Goal: Task Accomplishment & Management: Complete application form

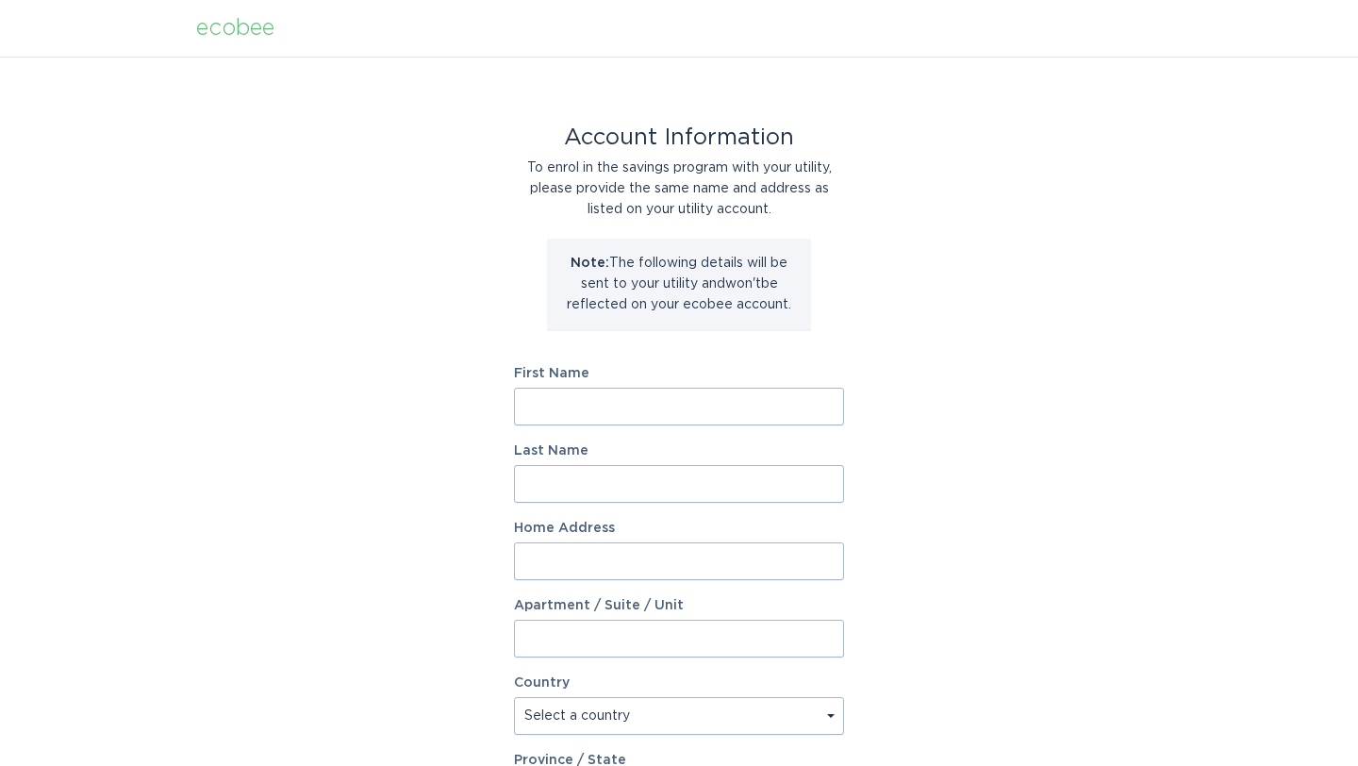
click at [622, 407] on input "First Name" at bounding box center [679, 407] width 330 height 38
type input "Ally"
click at [582, 490] on input "Last Name" at bounding box center [679, 484] width 330 height 38
type input "Henson"
click at [530, 568] on input "Home Address" at bounding box center [679, 561] width 330 height 38
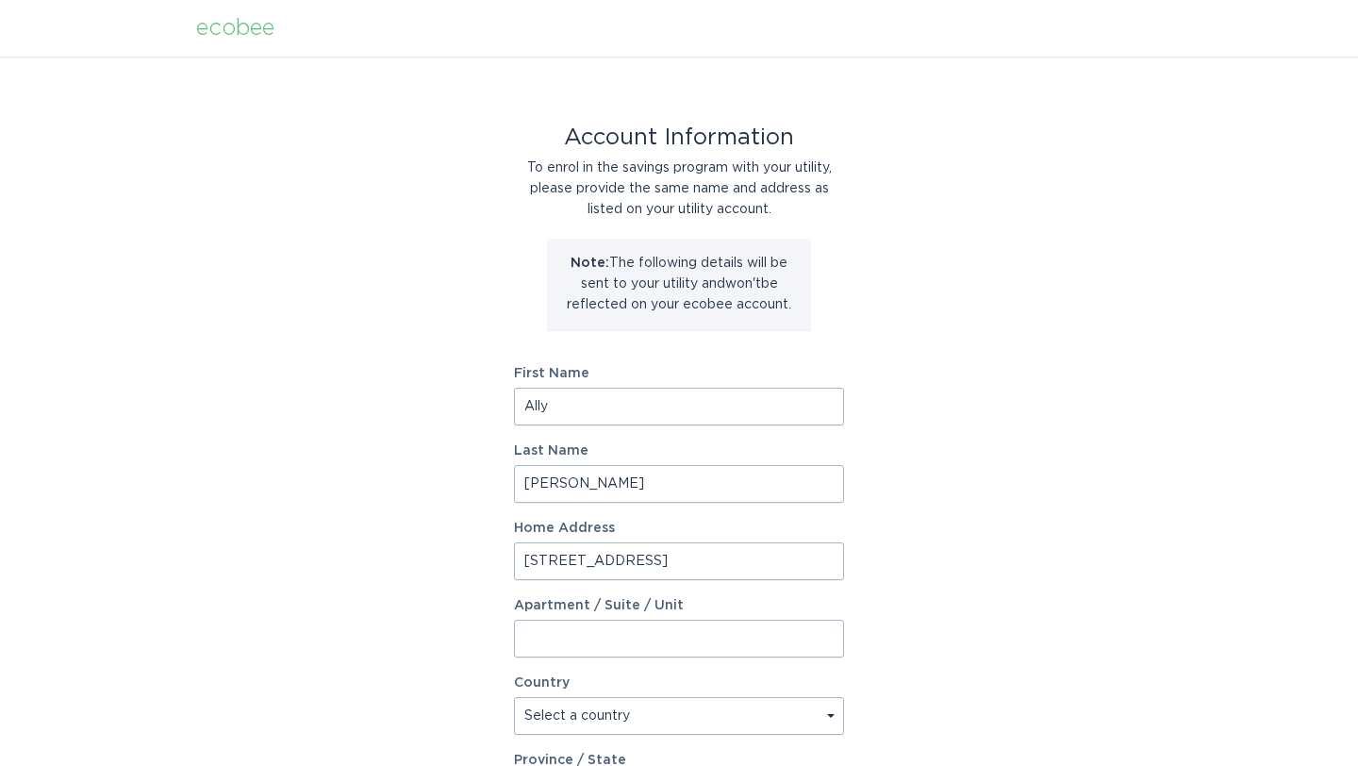
type input "4720 nations crossing road"
click at [568, 648] on input "Apartment / Suite / Unit" at bounding box center [679, 639] width 330 height 38
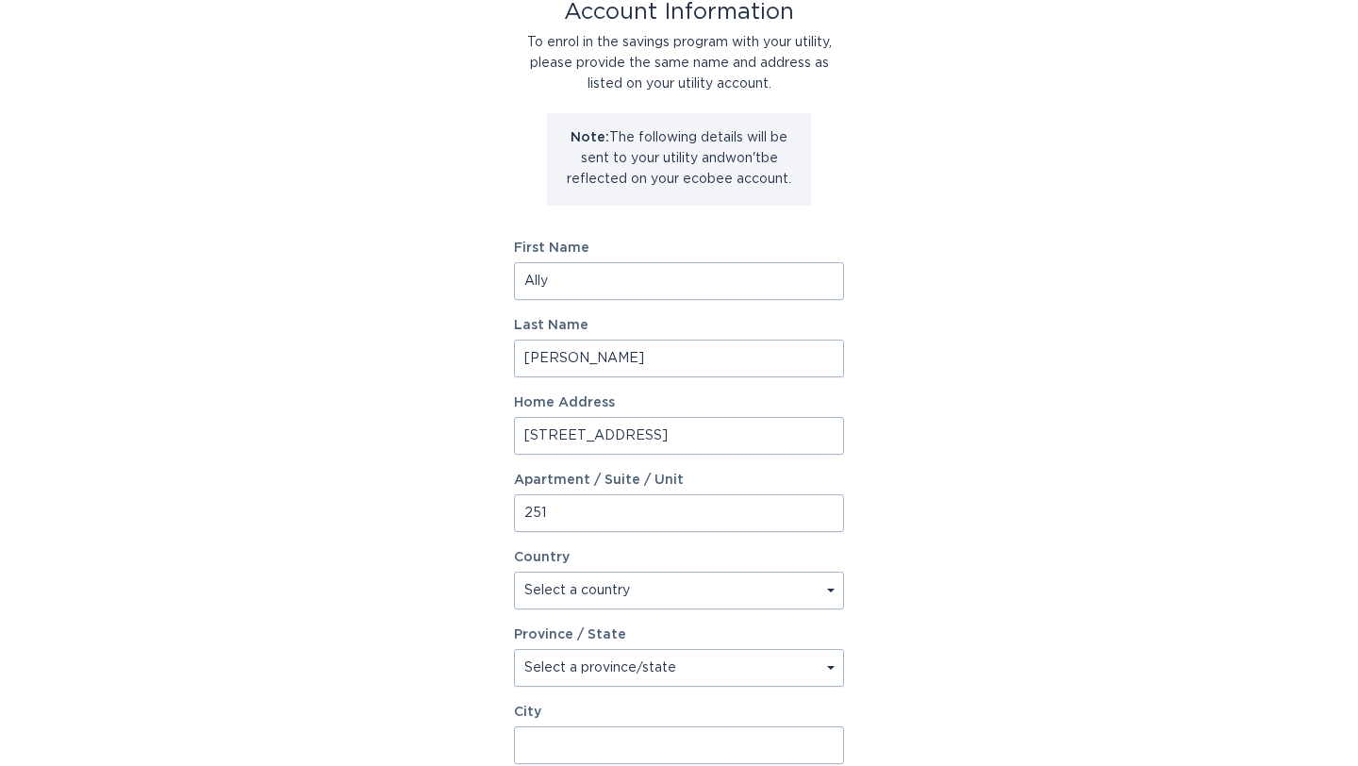
scroll to position [126, 0]
type input "251"
click at [595, 602] on select "Select a country Canada USA" at bounding box center [679, 590] width 330 height 38
select select "US"
click at [514, 571] on select "Select a country Canada USA" at bounding box center [679, 590] width 330 height 38
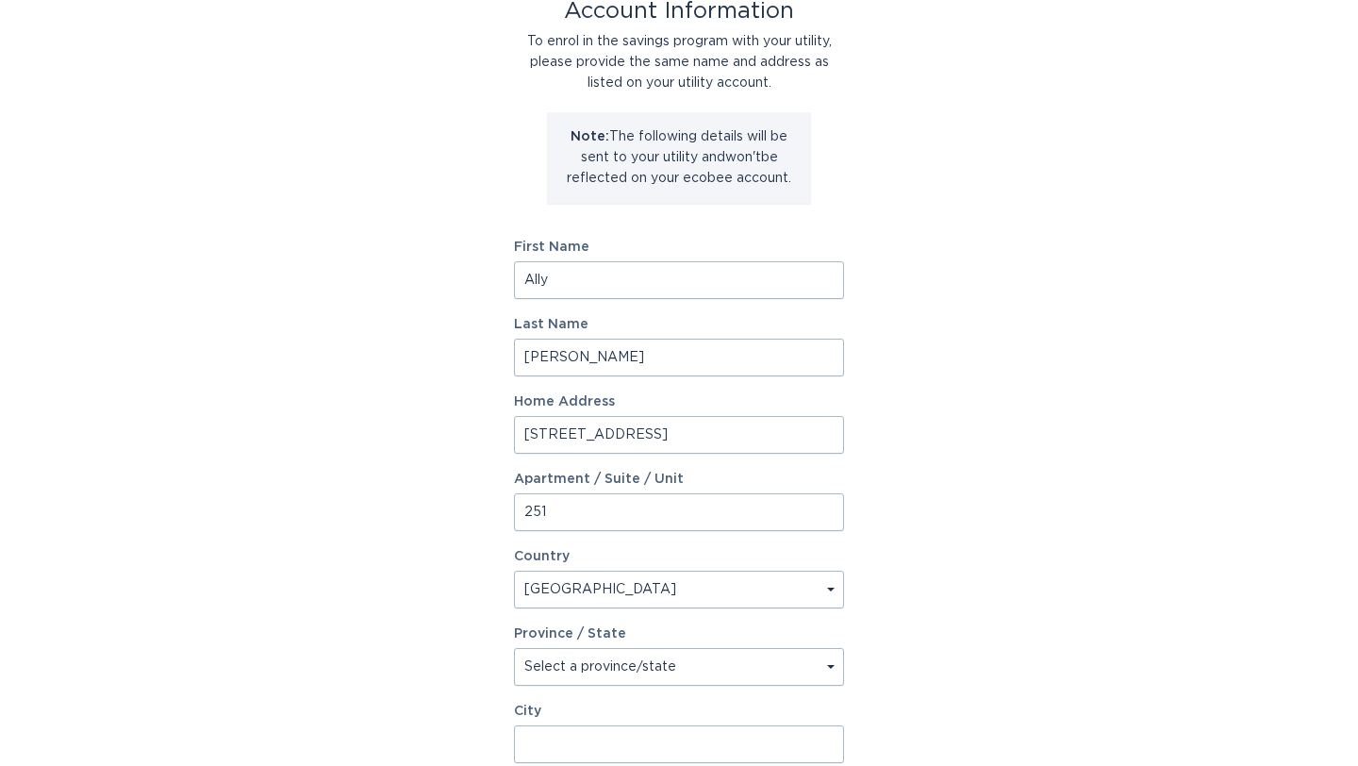
click at [568, 661] on select "Select a province/state Alabama Alaska American Samoa Arizona Arkansas Californ…" at bounding box center [679, 667] width 330 height 38
select select "NC"
click at [514, 648] on select "Select a province/state Alabama Alaska American Samoa Arizona Arkansas Californ…" at bounding box center [679, 667] width 330 height 38
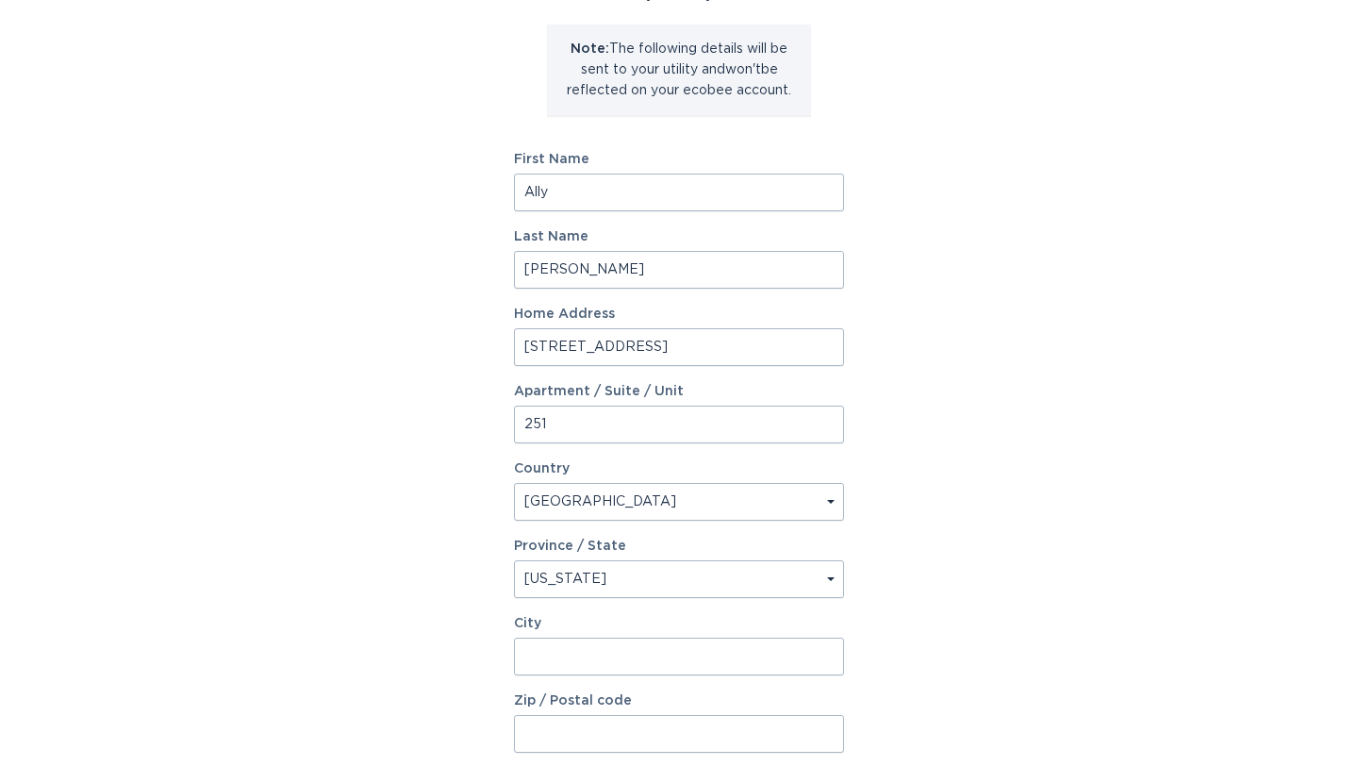
scroll to position [219, 0]
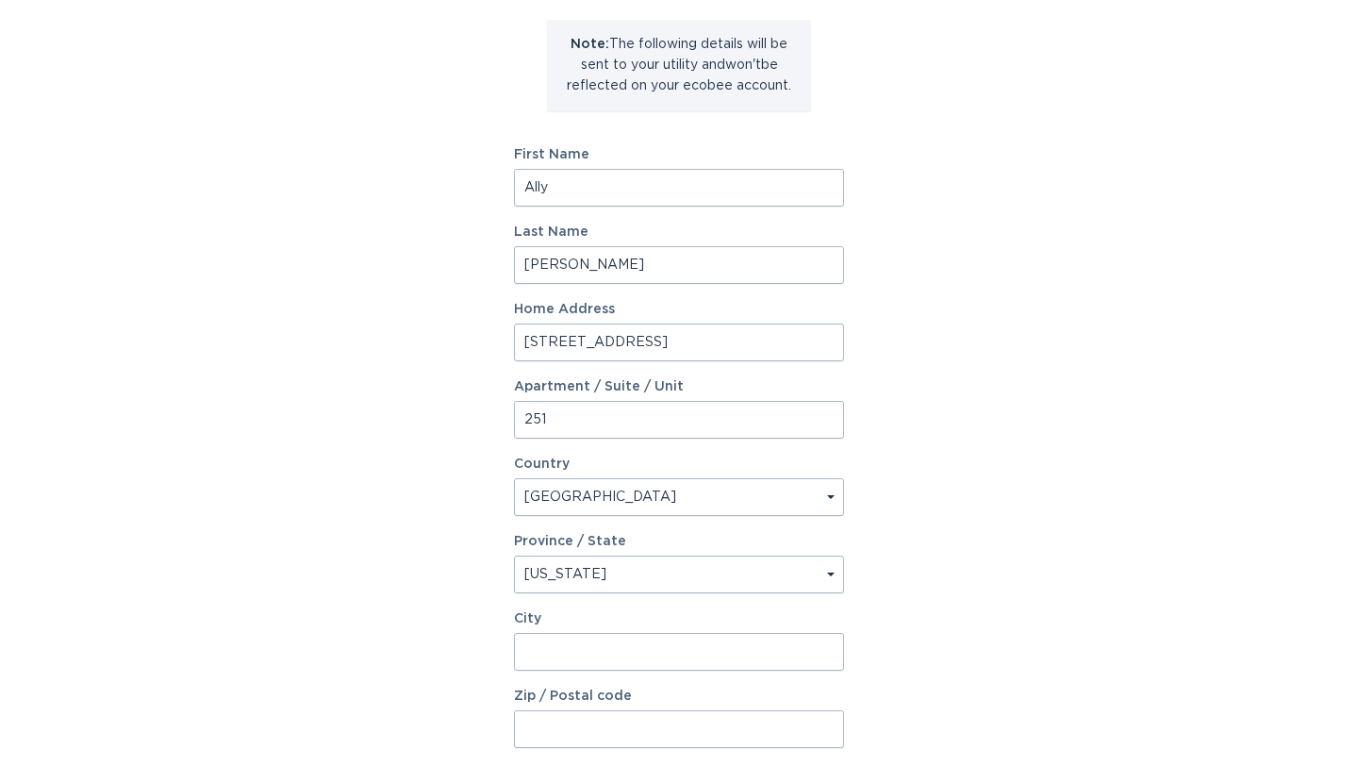
click at [584, 649] on input "City" at bounding box center [679, 652] width 330 height 38
type input "charlotte"
click at [602, 725] on input "Zip / Postal code" at bounding box center [679, 729] width 330 height 38
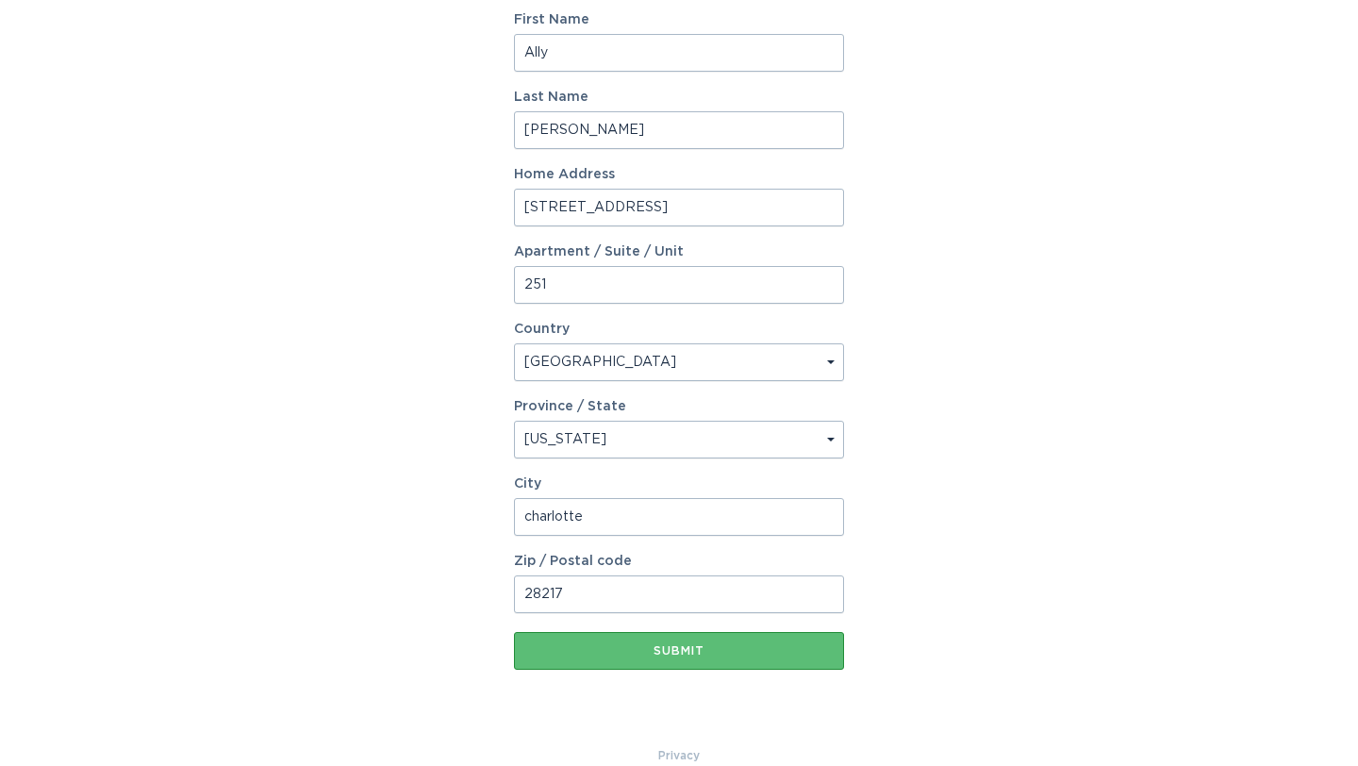
scroll to position [382, 0]
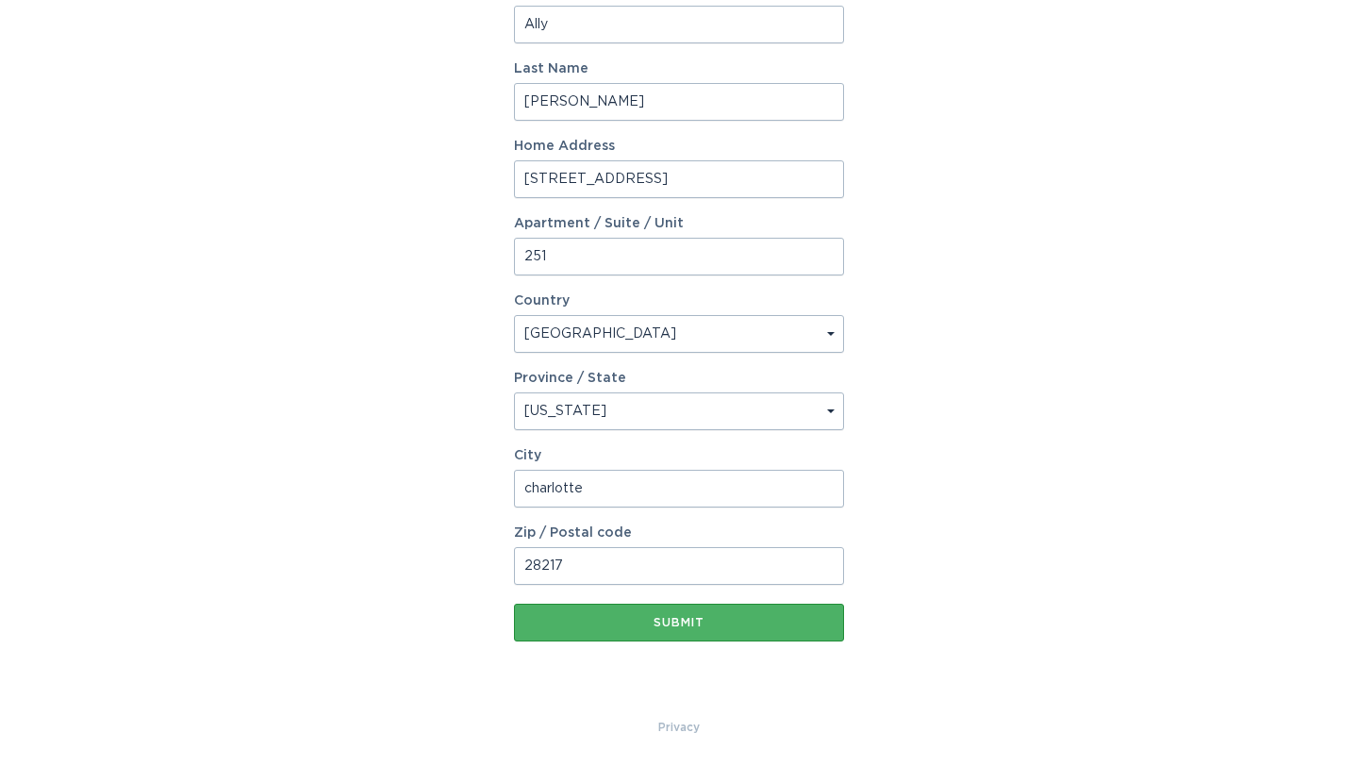
type input "28217"
click at [712, 625] on div "Submit" at bounding box center [679, 622] width 311 height 11
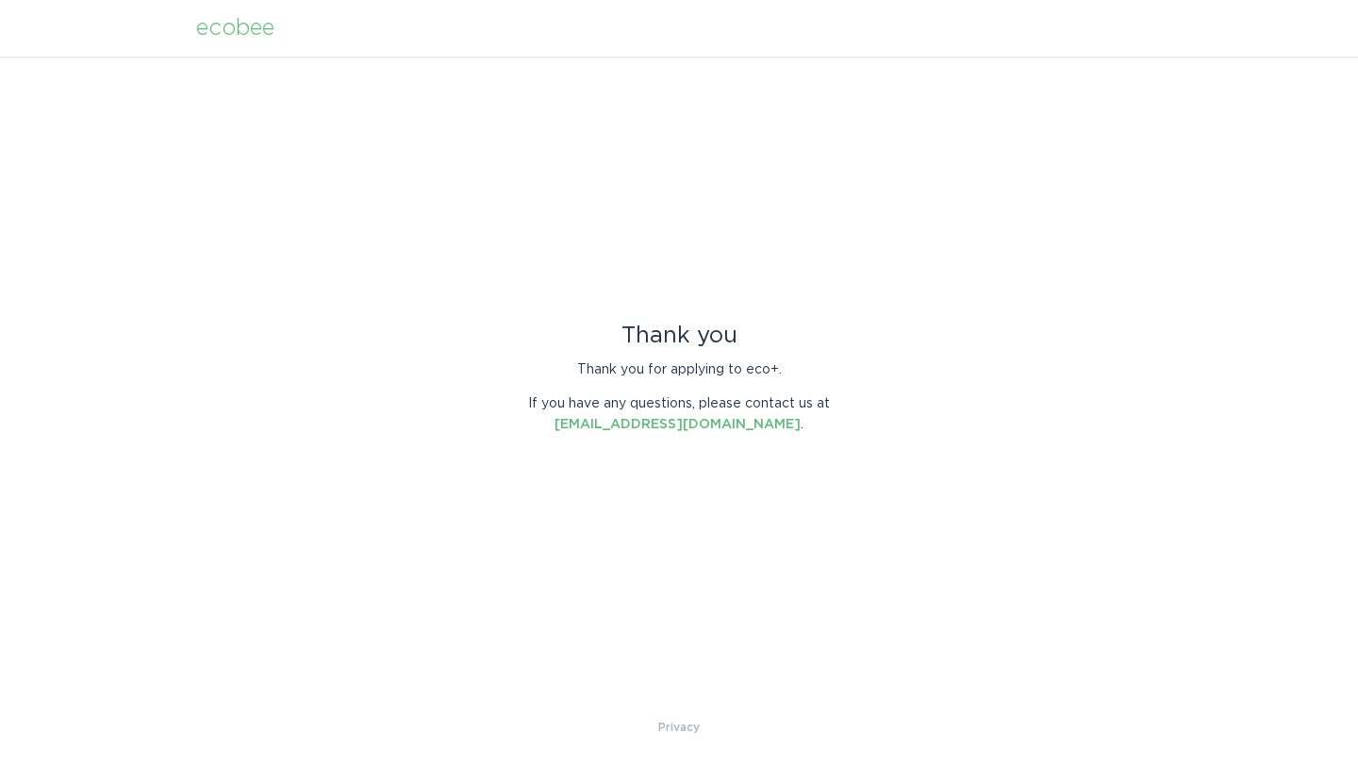
scroll to position [0, 0]
click at [771, 367] on p "Thank you for applying to eco+." at bounding box center [679, 369] width 330 height 21
